Goal: Obtain resource: Download file/media

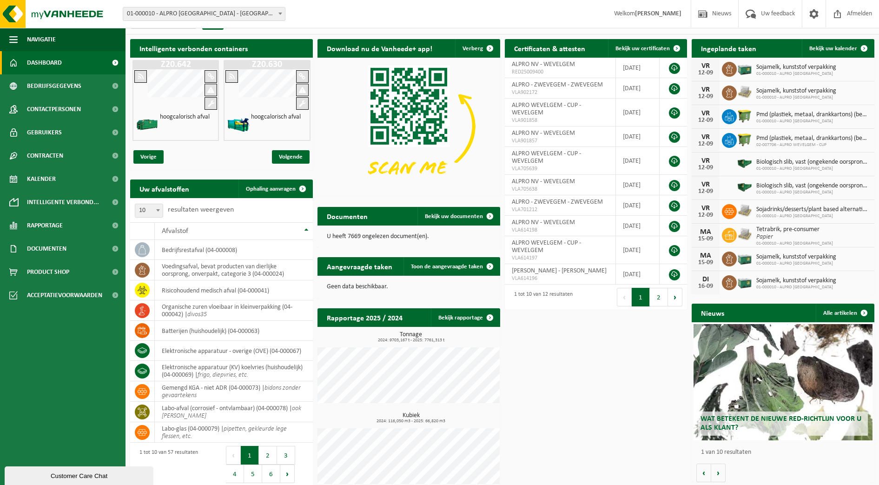
scroll to position [27, 0]
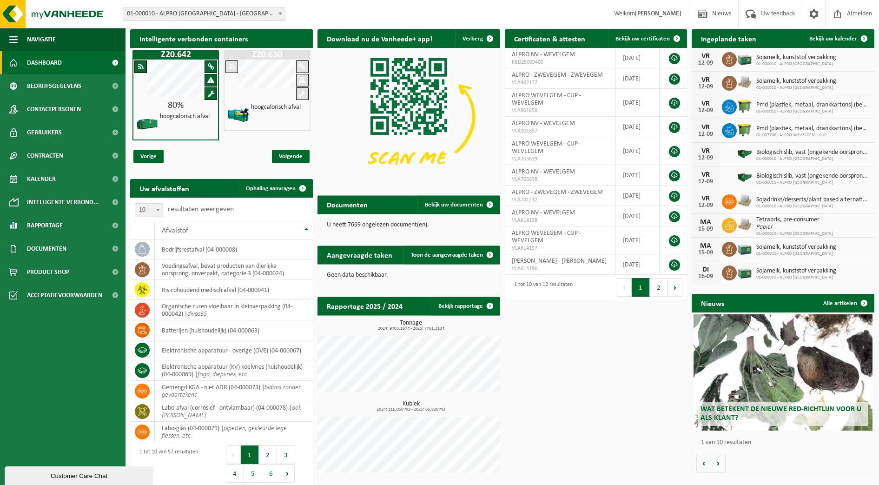
click at [760, 412] on span "Wat betekent de nieuwe RED-richtlijn voor u als klant?" at bounding box center [780, 413] width 161 height 16
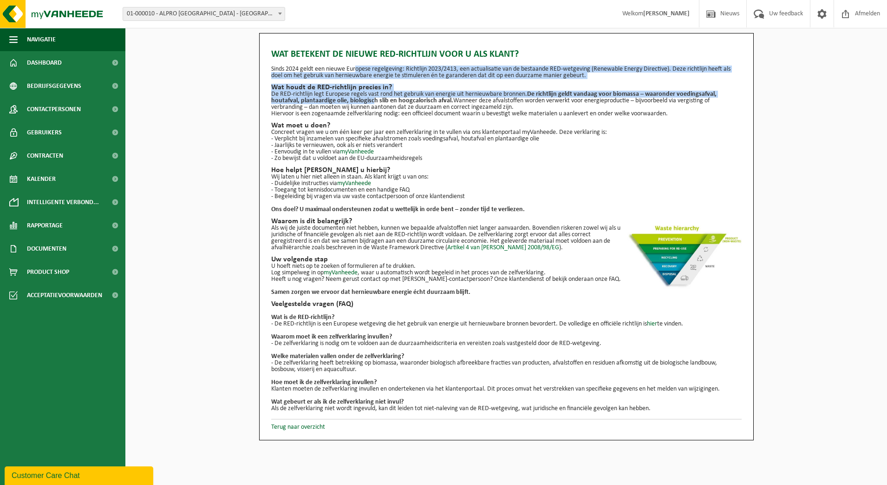
drag, startPoint x: 354, startPoint y: 65, endPoint x: 372, endPoint y: 99, distance: 38.6
click at [372, 99] on div "Wat betekent de nieuwe RED-richtlijn voor u als klant? Sinds 2024 geldt een nie…" at bounding box center [506, 227] width 471 height 369
click at [369, 102] on strong "De richtlijn geldt vandaag voor biomassa – waaronder voedingsafval, houtafval, …" at bounding box center [494, 97] width 446 height 13
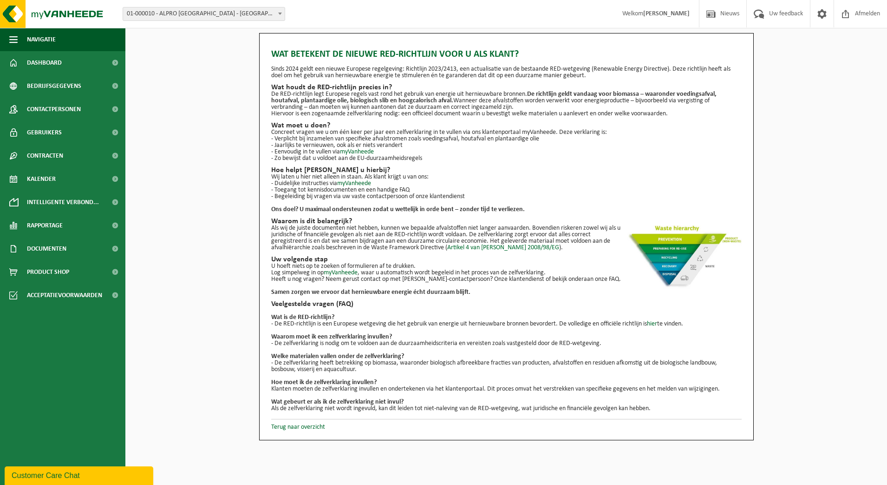
click at [309, 129] on p "Concreet vragen we u om één keer per jaar een zelfverklaring in te vullen via o…" at bounding box center [506, 132] width 471 height 7
click at [308, 133] on p "Concreet vragen we u om één keer per jaar een zelfverklaring in te vullen via o…" at bounding box center [506, 132] width 471 height 7
drag, startPoint x: 308, startPoint y: 133, endPoint x: 290, endPoint y: 134, distance: 18.1
click at [290, 134] on div "Wat betekent de nieuwe RED-richtlijn voor u als klant? Sinds 2024 geldt een nie…" at bounding box center [506, 227] width 471 height 369
drag, startPoint x: 290, startPoint y: 134, endPoint x: 308, endPoint y: 165, distance: 35.6
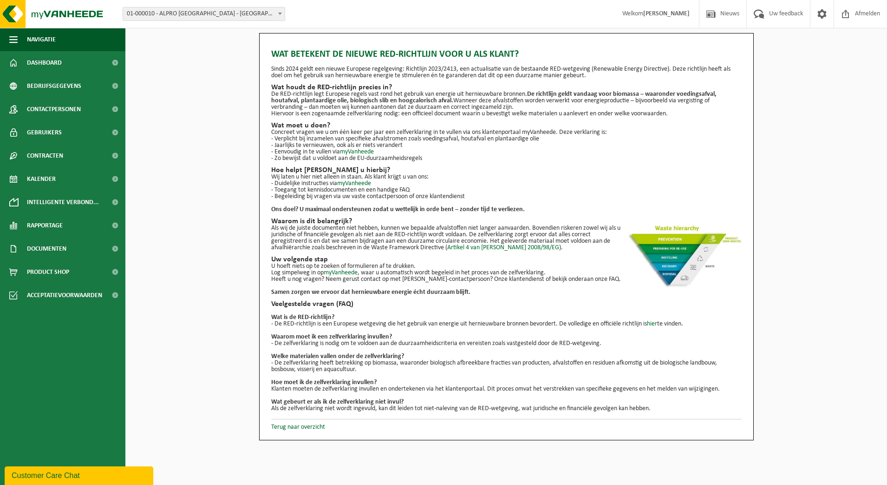
click at [308, 165] on div "Wat betekent de nieuwe RED-richtlijn voor u als klant? Sinds 2024 geldt een nie…" at bounding box center [506, 227] width 471 height 369
click at [54, 70] on span "Dashboard" at bounding box center [44, 62] width 35 height 23
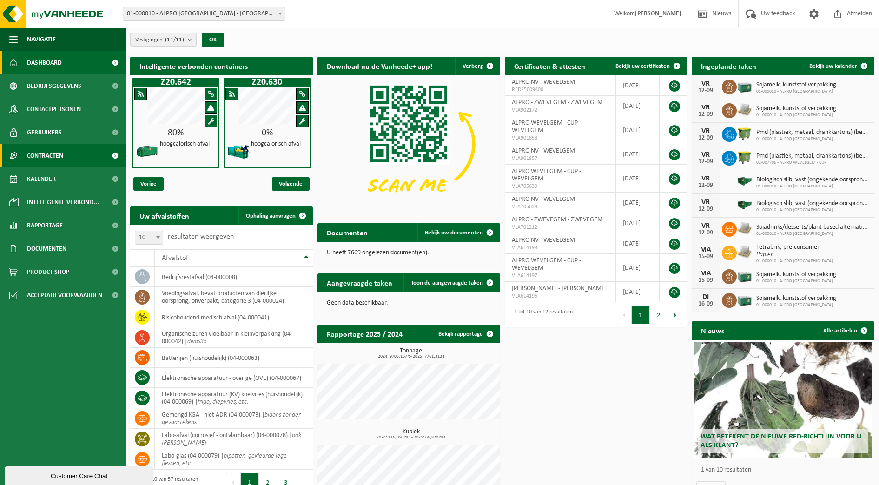
click at [26, 160] on link "Contracten" at bounding box center [62, 155] width 125 height 23
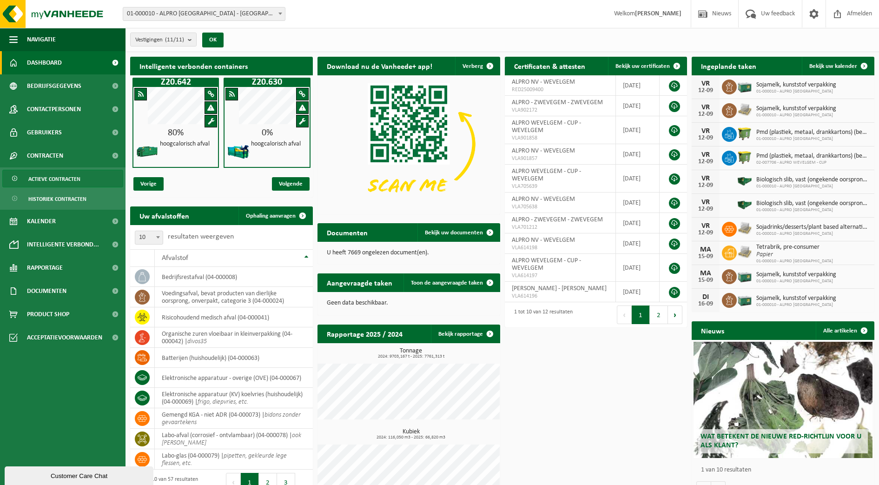
click at [29, 182] on span "Actieve contracten" at bounding box center [54, 179] width 52 height 18
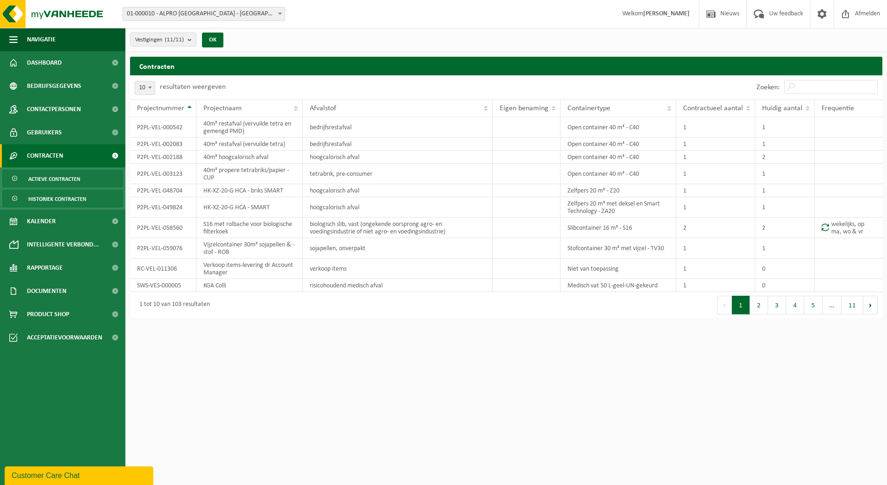
click at [61, 202] on span "Historiek contracten" at bounding box center [57, 199] width 58 height 18
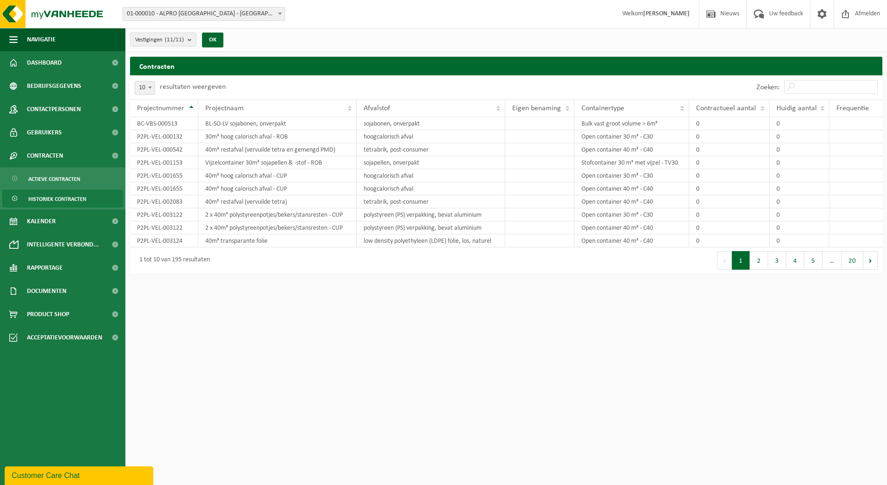
click at [49, 293] on span "Documenten" at bounding box center [46, 290] width 39 height 23
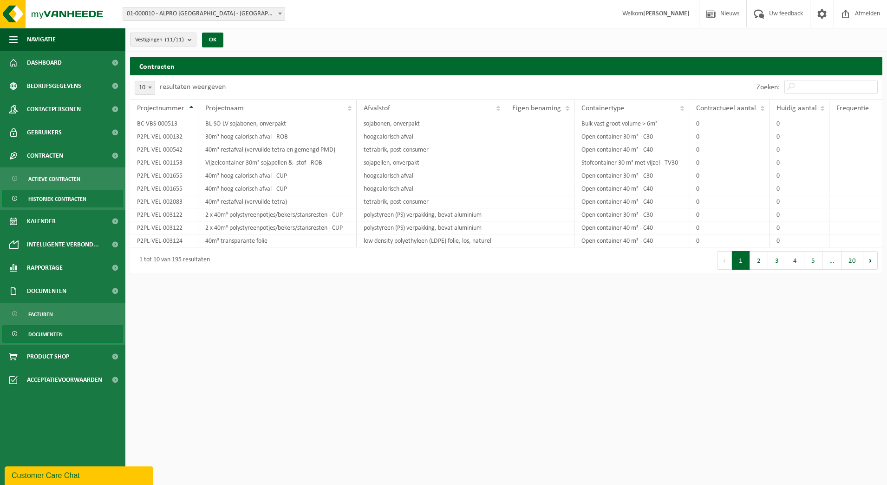
click at [52, 332] on span "Documenten" at bounding box center [45, 334] width 34 height 18
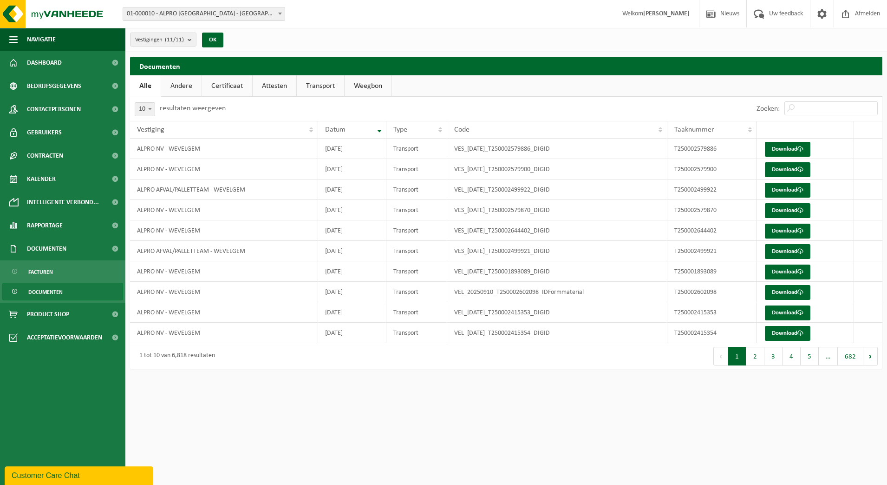
click at [218, 86] on link "Certificaat" at bounding box center [227, 85] width 50 height 21
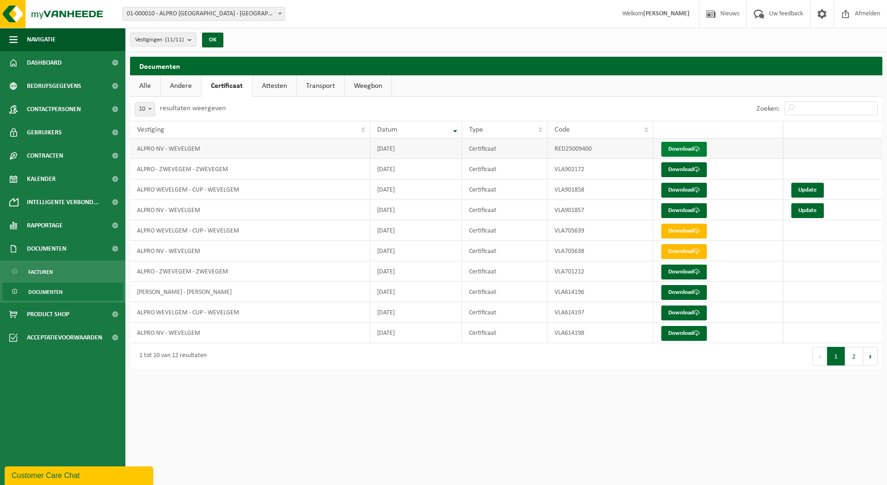
click at [673, 146] on link "Download" at bounding box center [685, 149] width 46 height 15
